Goal: Information Seeking & Learning: Learn about a topic

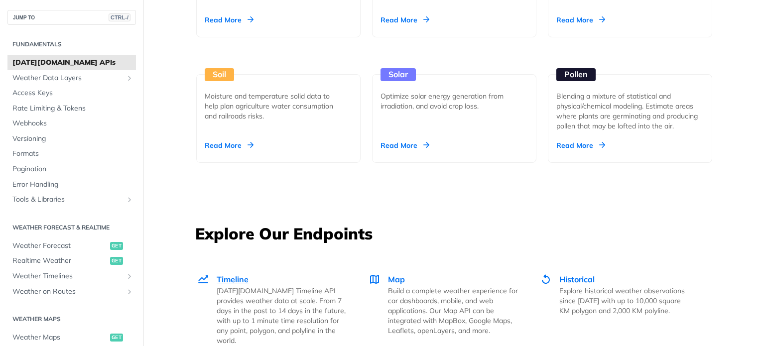
scroll to position [1073, 0]
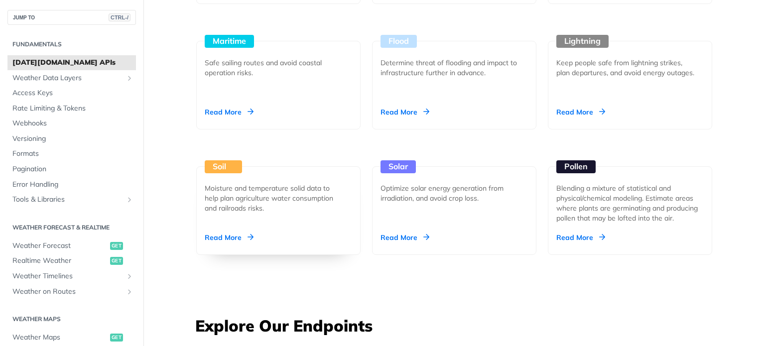
click at [241, 235] on div "Read More" at bounding box center [229, 238] width 49 height 10
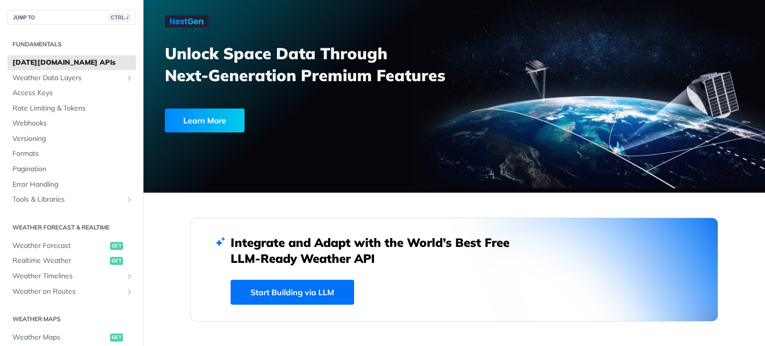
scroll to position [149, 0]
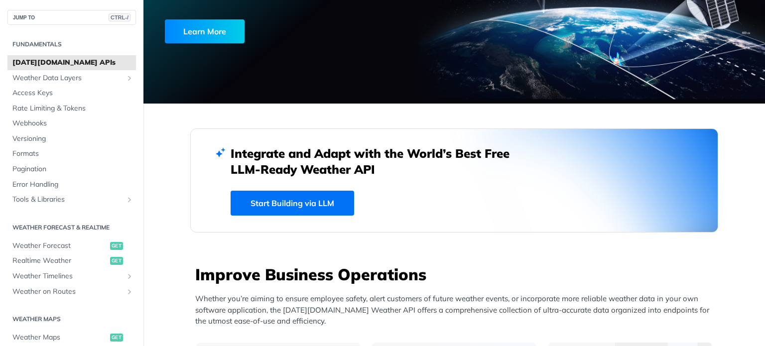
click at [270, 205] on link "Start Building via LLM" at bounding box center [292, 203] width 123 height 25
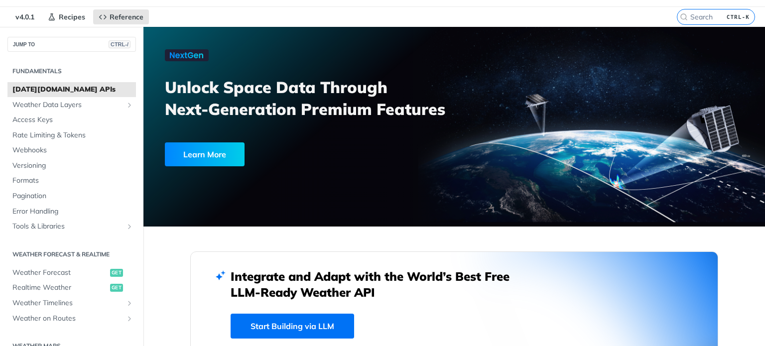
scroll to position [0, 0]
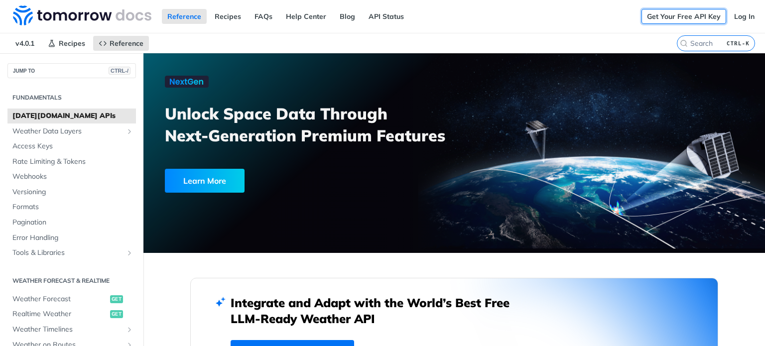
click at [690, 19] on link "Get Your Free API Key" at bounding box center [683, 16] width 85 height 15
click at [39, 146] on span "Access Keys" at bounding box center [72, 146] width 121 height 10
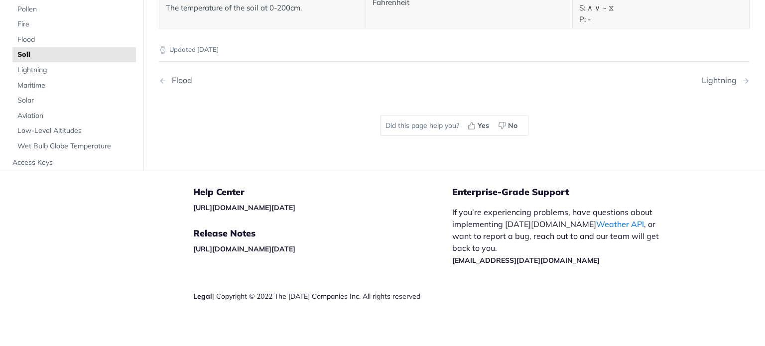
scroll to position [799, 0]
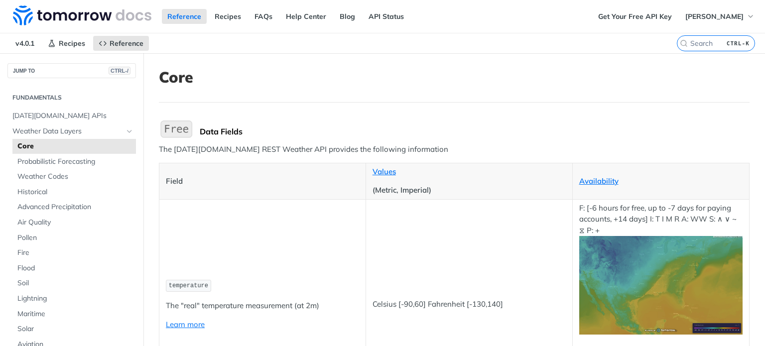
click at [178, 127] on img "Expand image" at bounding box center [176, 129] width 35 height 21
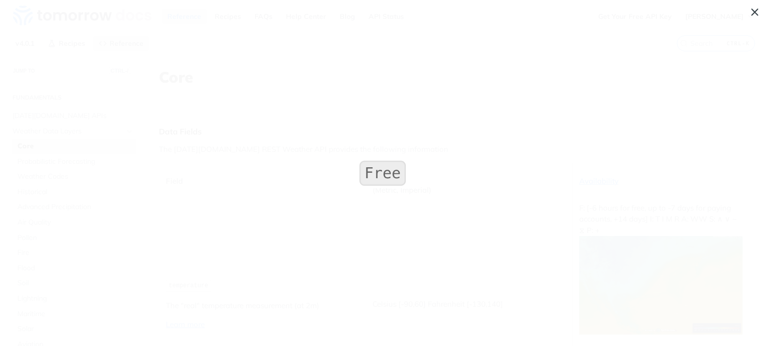
click at [753, 13] on span "Collapse image" at bounding box center [382, 173] width 765 height 346
